Goal: Task Accomplishment & Management: Use online tool/utility

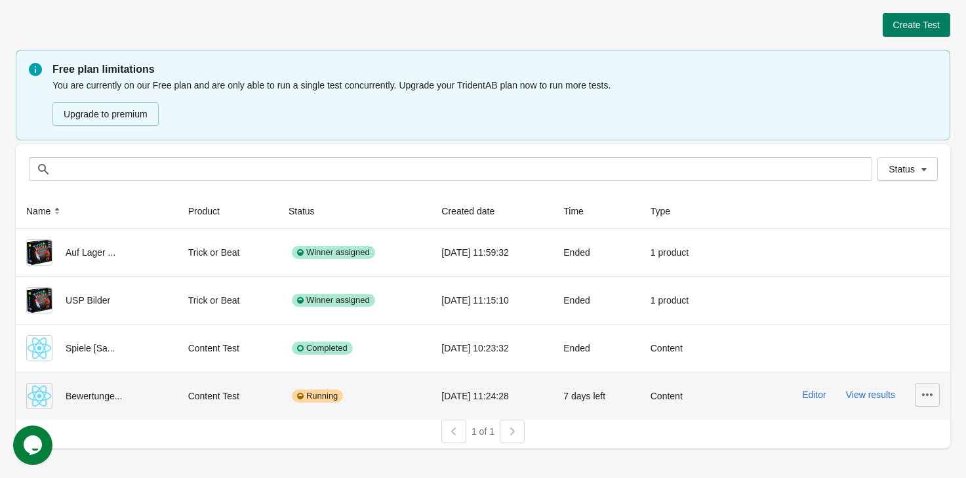
click at [921, 399] on button "button" at bounding box center [927, 395] width 25 height 24
click at [926, 357] on span "Finish" at bounding box center [917, 361] width 26 height 13
click at [926, 402] on button "button" at bounding box center [927, 395] width 25 height 24
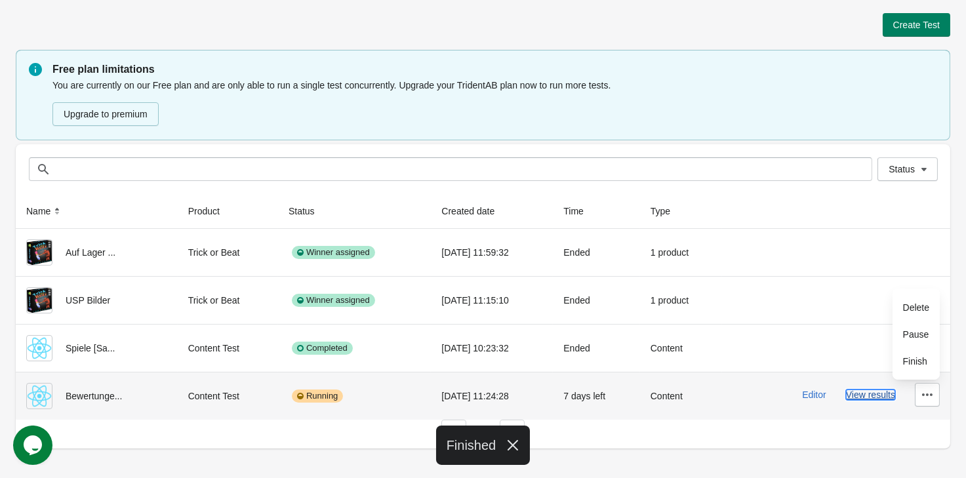
click at [859, 400] on button "View results" at bounding box center [870, 395] width 49 height 10
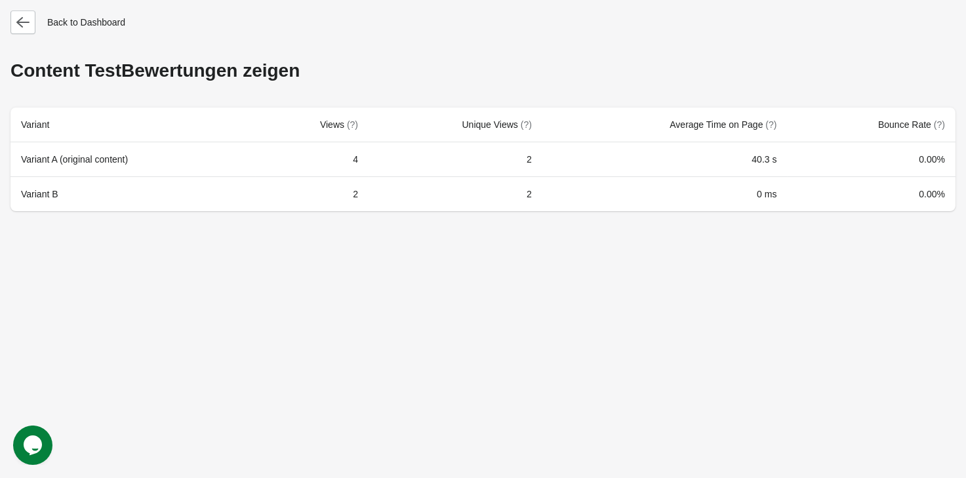
click at [10, 30] on div "Back to Dashboard Content Test Bewertungen zeigen Variant Views (?) Unique View…" at bounding box center [483, 239] width 966 height 478
click at [20, 31] on button "button" at bounding box center [22, 22] width 25 height 24
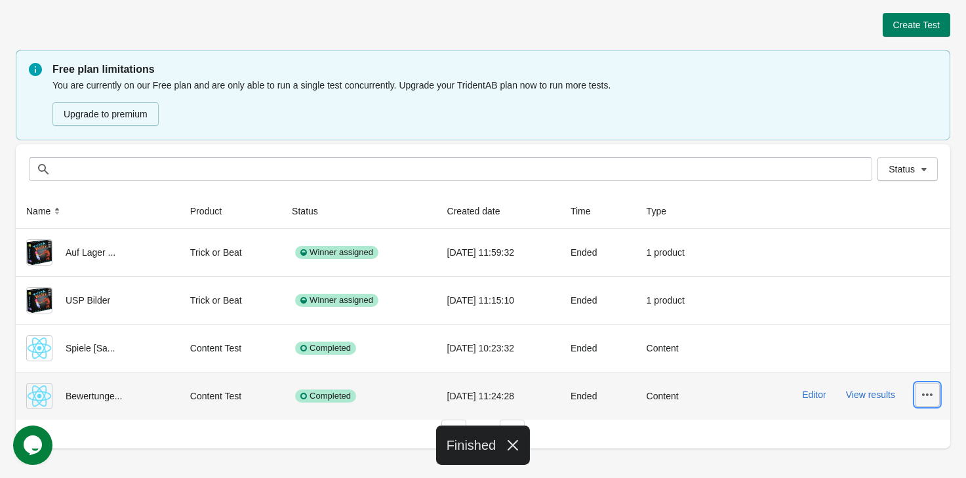
click at [921, 392] on icon "button" at bounding box center [927, 394] width 13 height 13
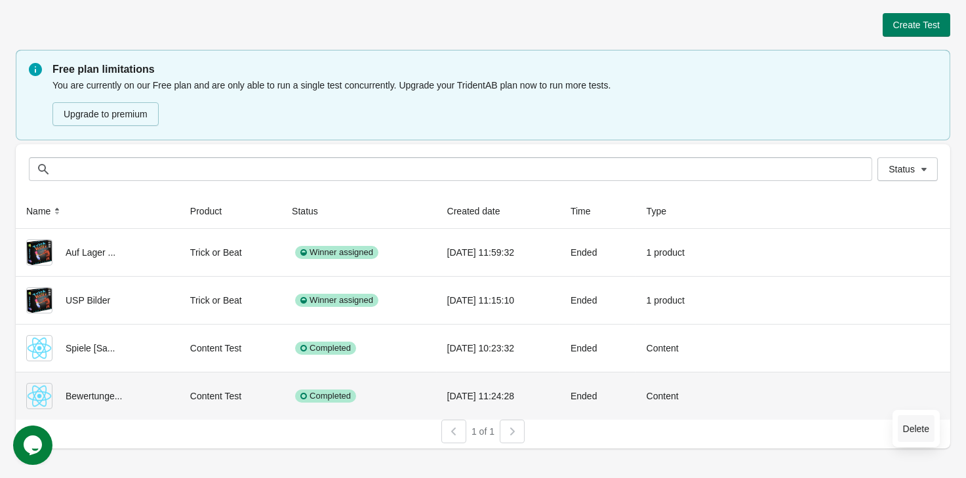
click at [912, 426] on span "Delete" at bounding box center [917, 429] width 26 height 13
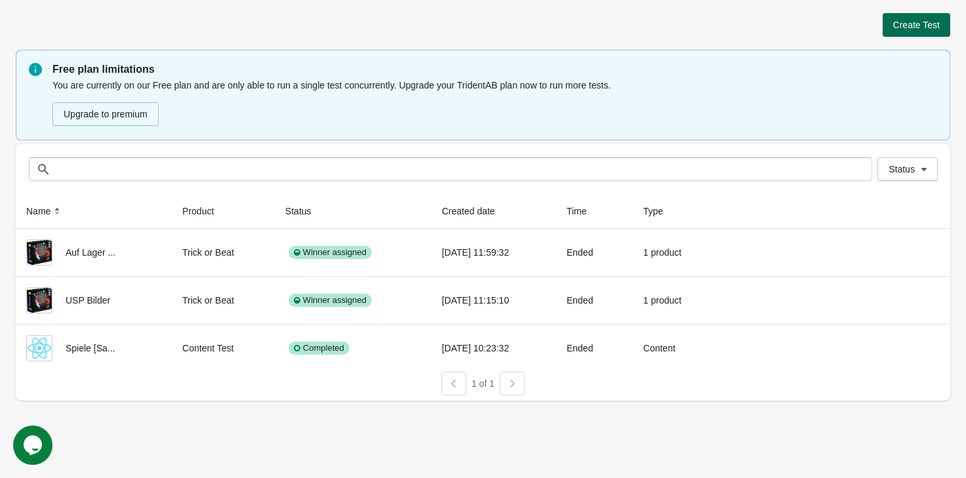
click at [928, 35] on button "Create Test" at bounding box center [917, 25] width 68 height 24
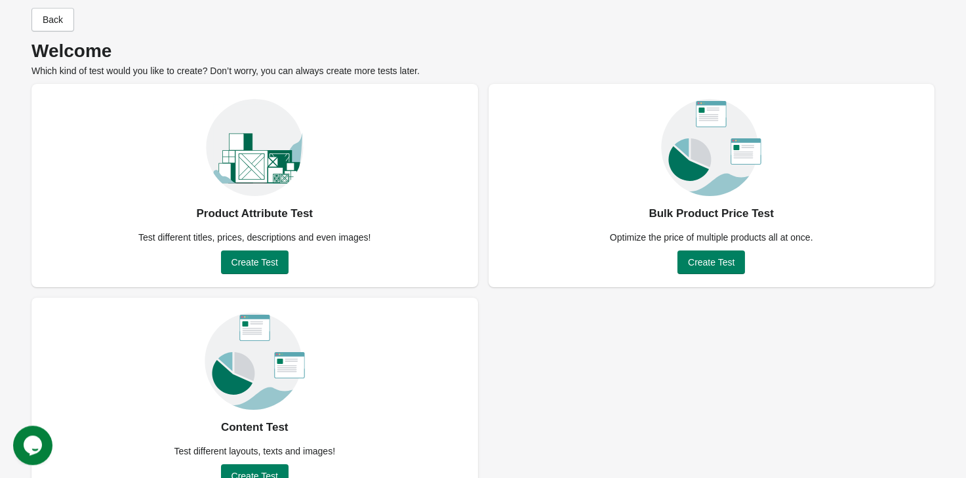
scroll to position [51, 0]
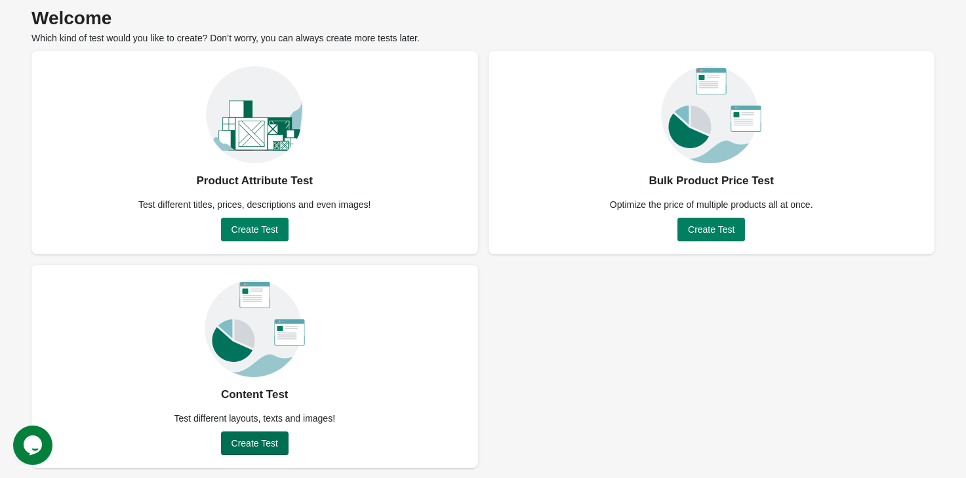
click at [264, 438] on span "Create Test" at bounding box center [255, 443] width 47 height 10
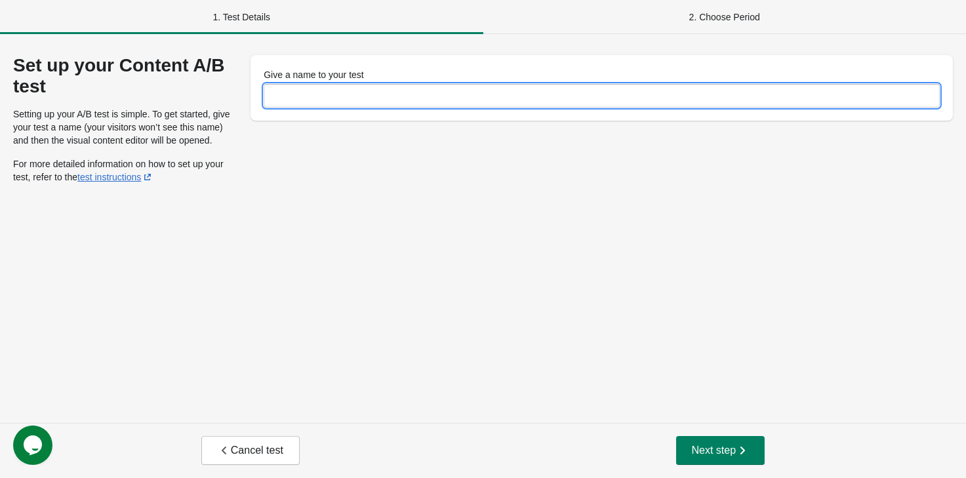
click at [402, 97] on input "Give a name to your test" at bounding box center [602, 96] width 676 height 24
type input "**********"
click at [741, 458] on button "Next step" at bounding box center [720, 450] width 89 height 29
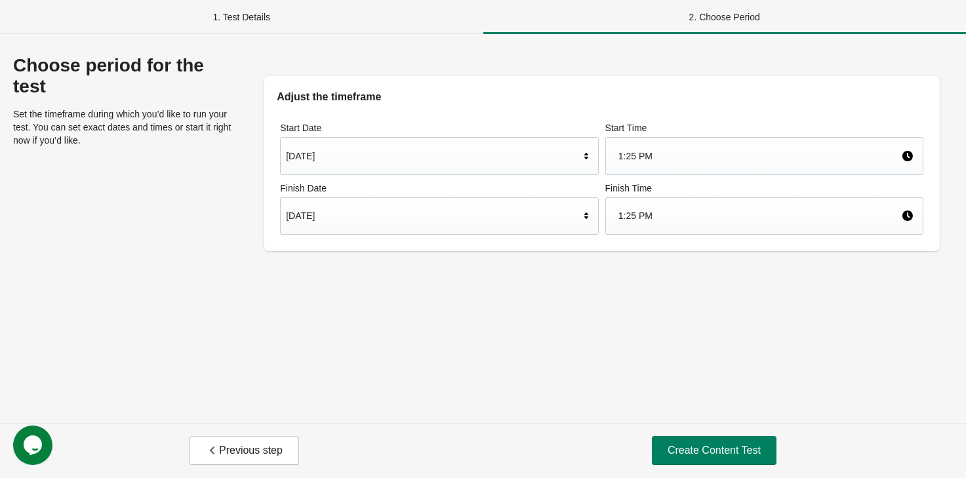
click at [383, 216] on div "[DATE]" at bounding box center [432, 215] width 293 height 25
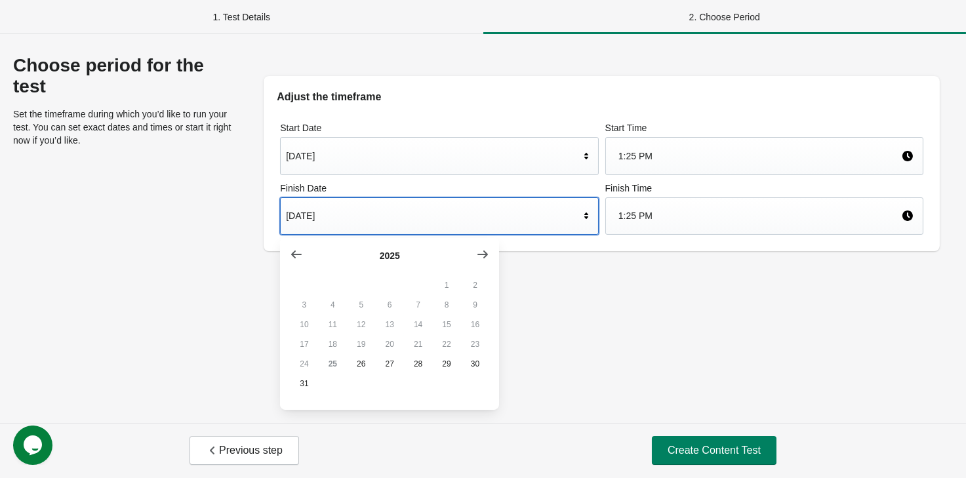
click at [688, 340] on div "Choose period for the test Set the timeframe during which you’d like to run you…" at bounding box center [483, 228] width 966 height 389
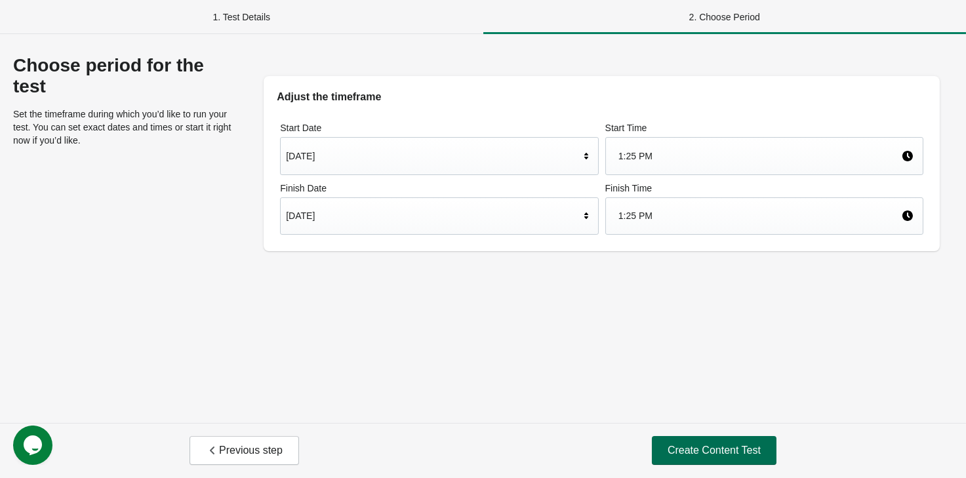
click at [724, 437] on button "Create Content Test" at bounding box center [714, 450] width 125 height 29
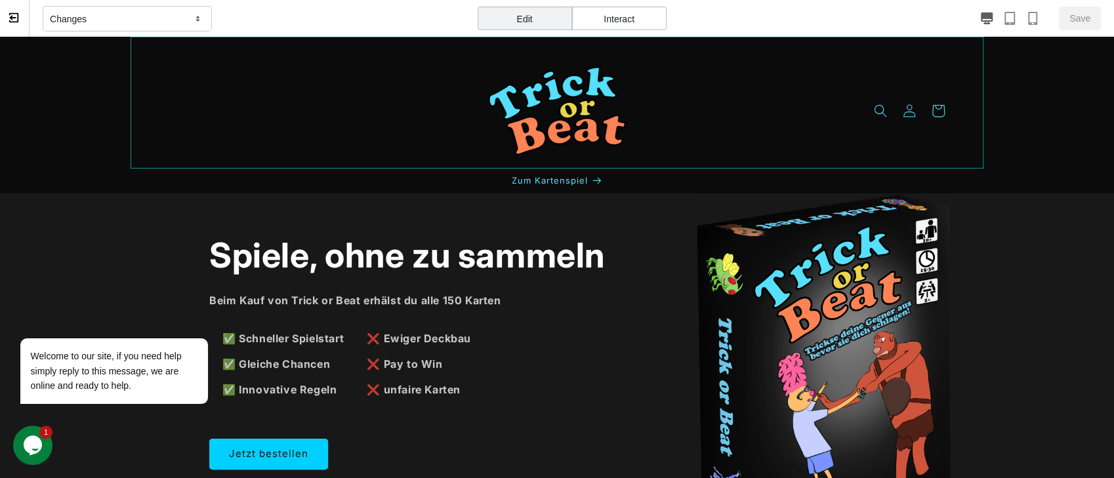
drag, startPoint x: 666, startPoint y: 40, endPoint x: 661, endPoint y: 73, distance: 33.9
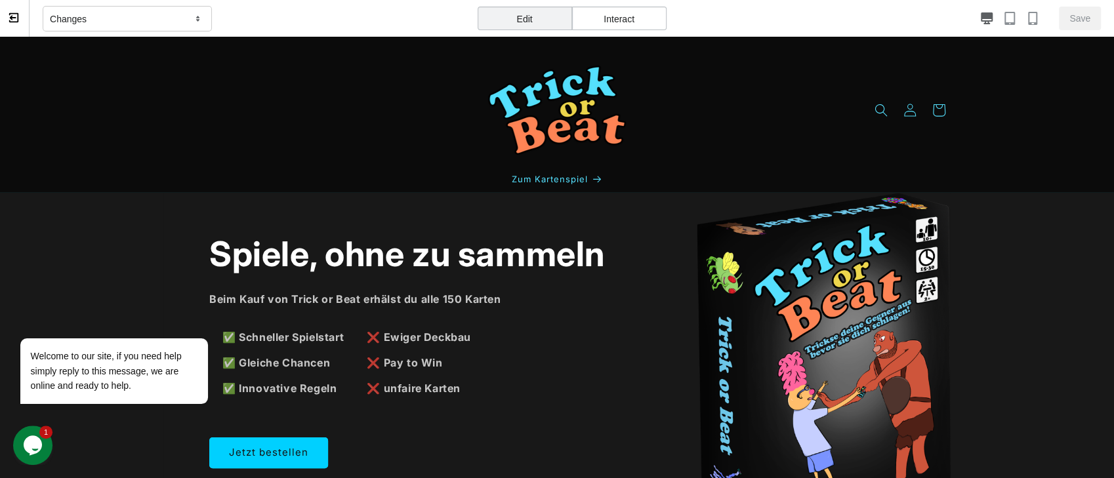
click at [625, 25] on div "Interact" at bounding box center [619, 19] width 94 height 24
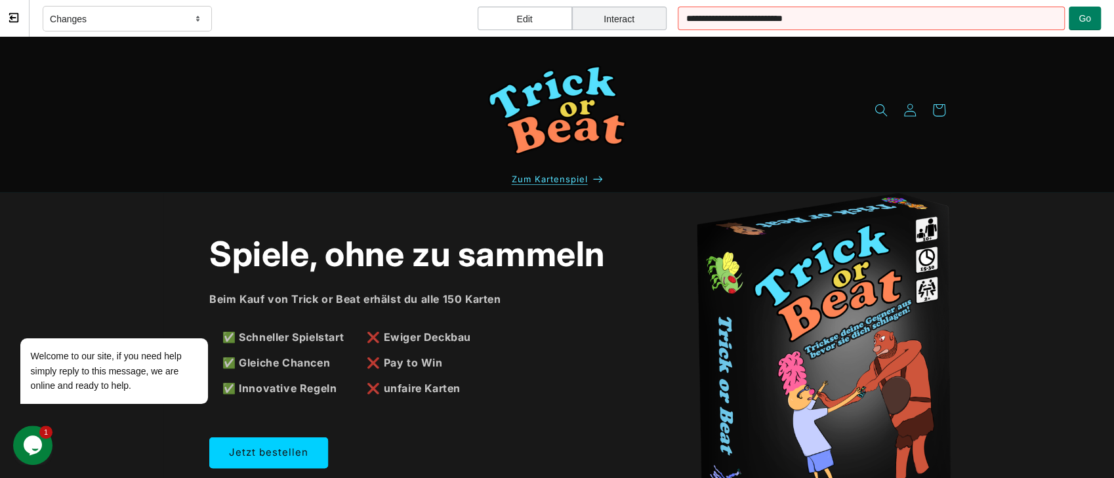
click at [579, 175] on span "Zum Kartenspiel" at bounding box center [550, 179] width 76 height 10
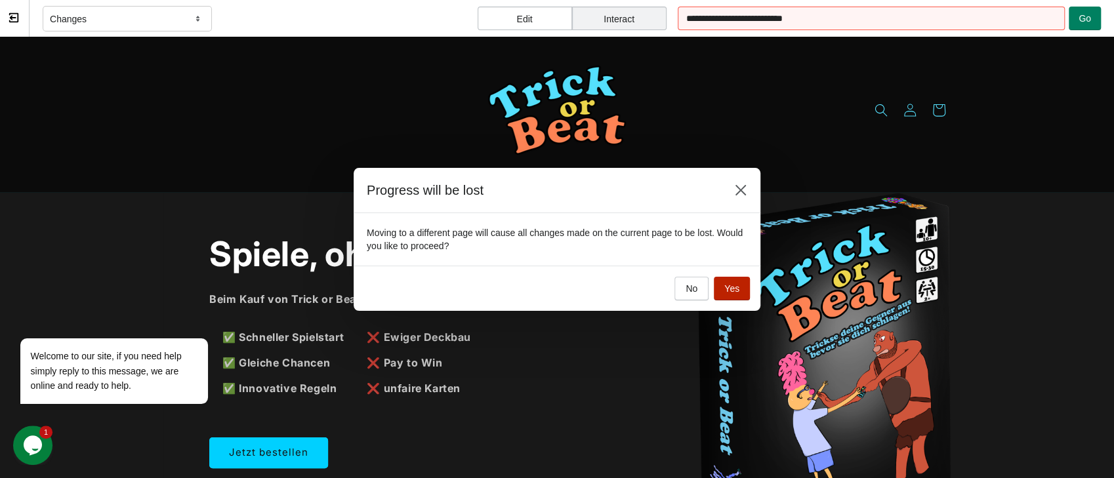
click at [736, 294] on span "Yes" at bounding box center [731, 288] width 15 height 10
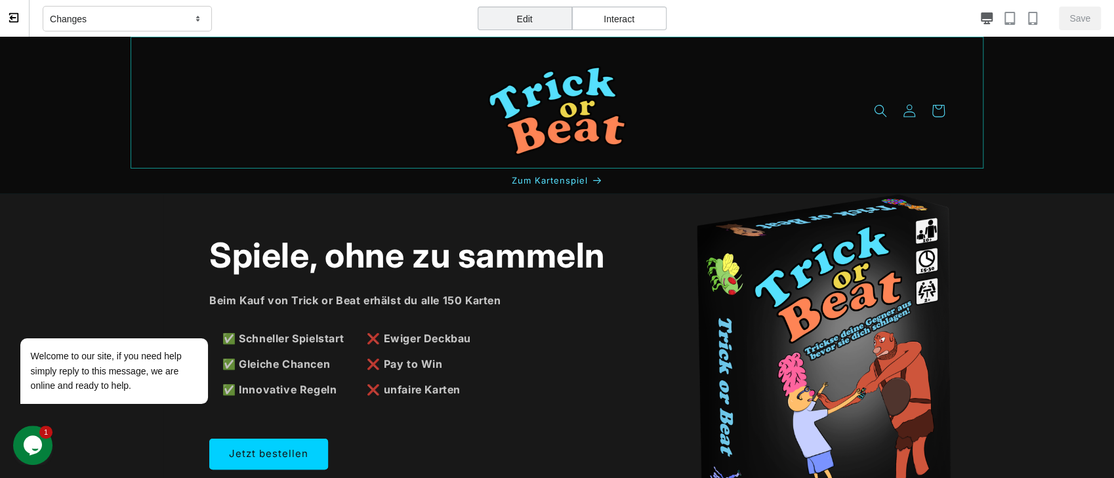
click at [524, 18] on div "Edit" at bounding box center [525, 19] width 94 height 24
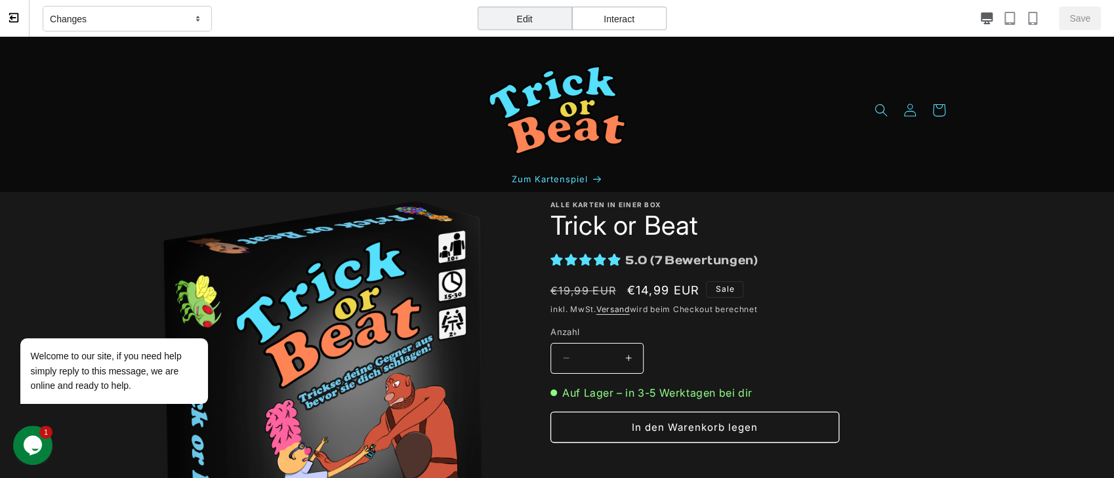
click at [648, 260] on div "5.0 ( 7 Bewertungen )" at bounding box center [690, 261] width 135 height 12
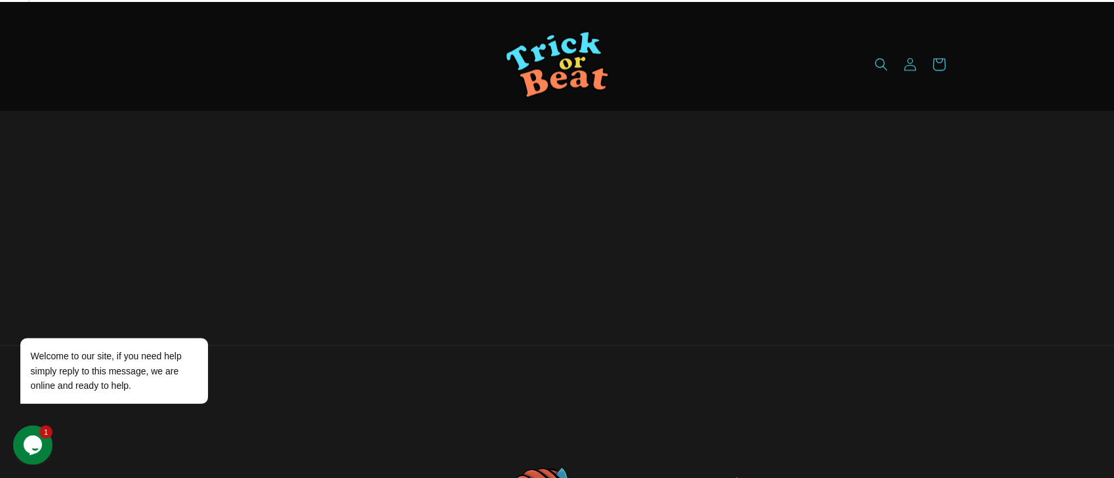
scroll to position [36, 0]
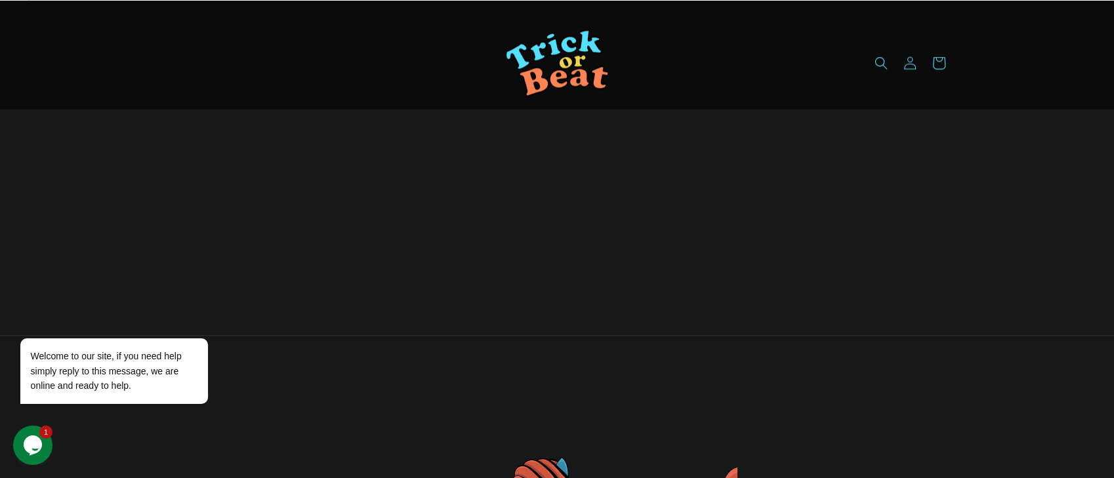
select select "********"
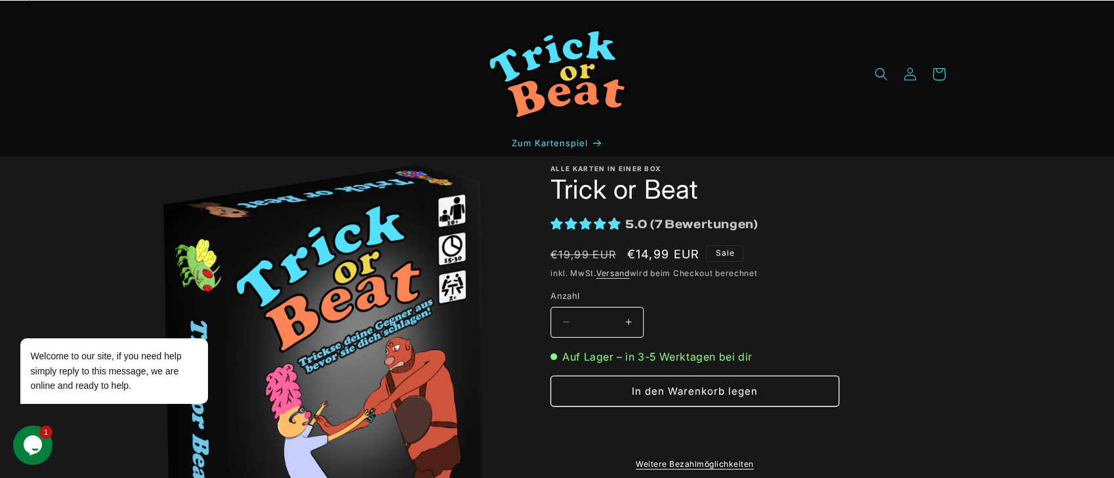
scroll to position [0, 0]
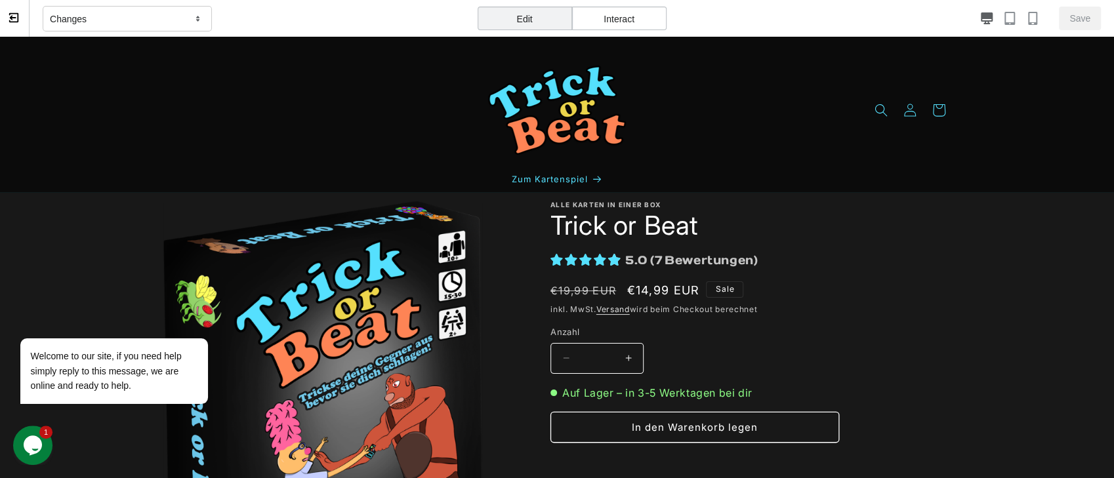
click at [541, 30] on div "Edit" at bounding box center [525, 19] width 94 height 24
click at [759, 257] on span ")" at bounding box center [756, 261] width 5 height 12
click at [610, 15] on div "Interact" at bounding box center [619, 19] width 94 height 24
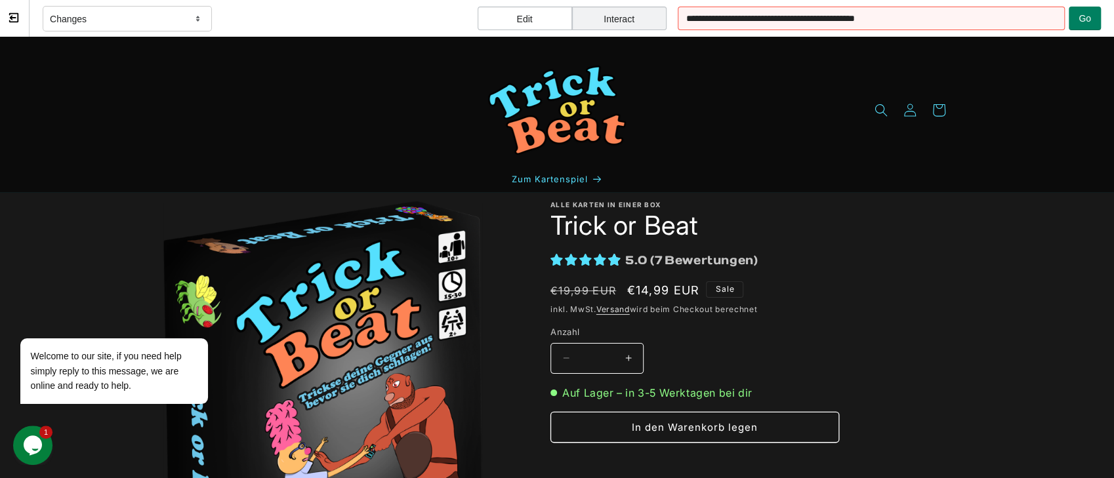
click at [529, 20] on div "Edit" at bounding box center [525, 19] width 94 height 24
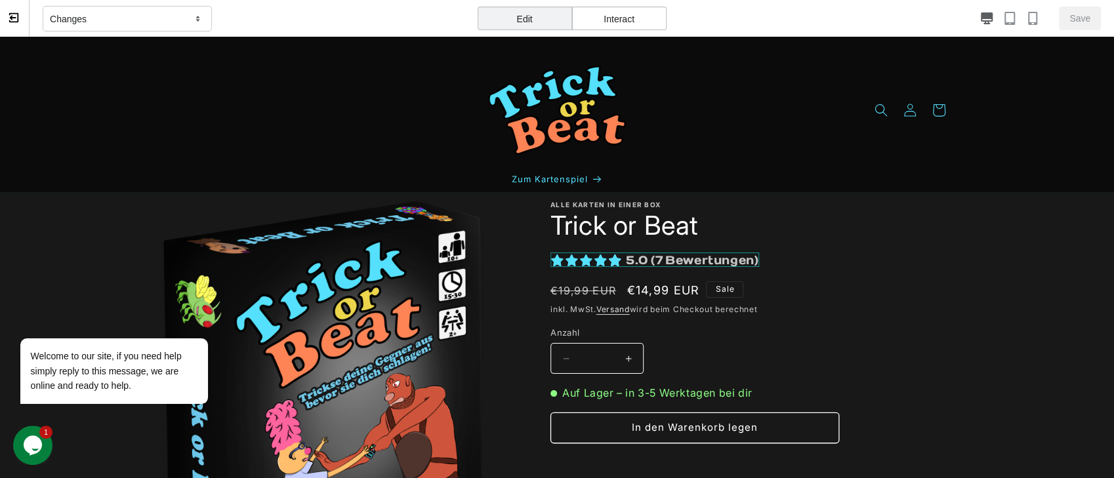
click at [615, 266] on div "5.0 ( 7 Bewertungen )" at bounding box center [655, 260] width 209 height 14
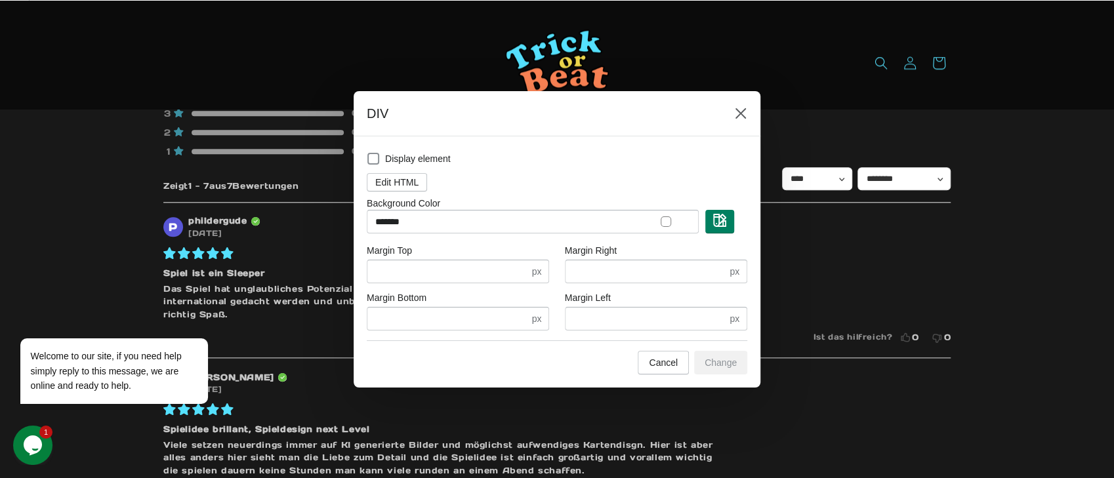
scroll to position [871, 0]
click at [373, 157] on span at bounding box center [373, 159] width 12 height 12
click at [730, 371] on button "Change" at bounding box center [720, 363] width 53 height 24
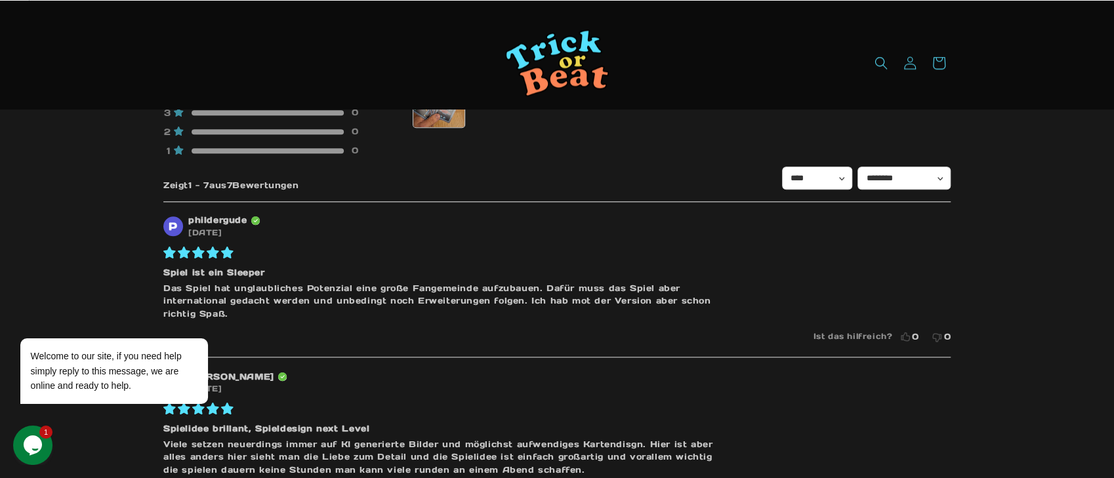
scroll to position [0, 0]
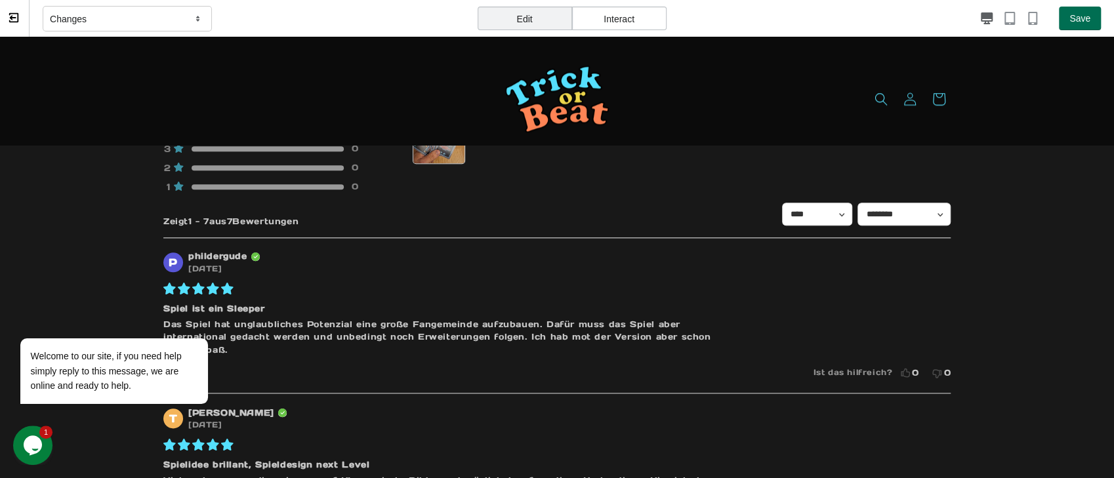
click at [966, 27] on button "Save" at bounding box center [1080, 19] width 42 height 24
